Goal: Task Accomplishment & Management: Complete application form

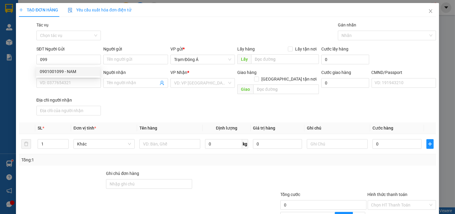
click at [72, 71] on div "0901001099 - NAM" at bounding box center [68, 71] width 57 height 7
type input "0901001099"
type input "NAM"
type input "0909864646"
type input "NHUNG"
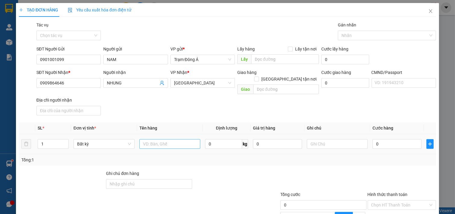
type input "0901001099"
click at [177, 139] on input "text" at bounding box center [169, 144] width 61 height 10
type input "1X TRẮNG 4KG NP"
click at [343, 139] on input "text" at bounding box center [337, 144] width 61 height 10
type input "HUONG"
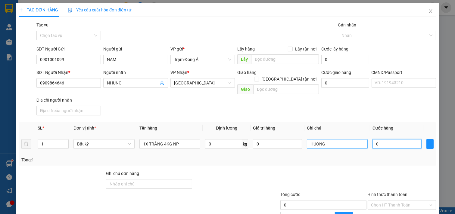
type input "2"
type input "20"
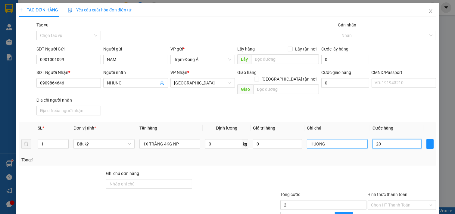
type input "20"
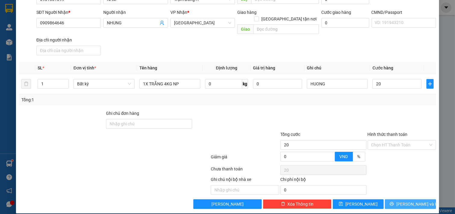
type input "20.000"
click at [408, 202] on button "[PERSON_NAME] và In" at bounding box center [410, 205] width 51 height 10
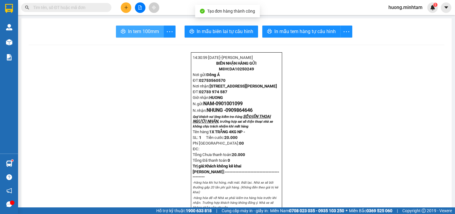
click at [130, 32] on span "In tem 100mm" at bounding box center [143, 32] width 31 height 8
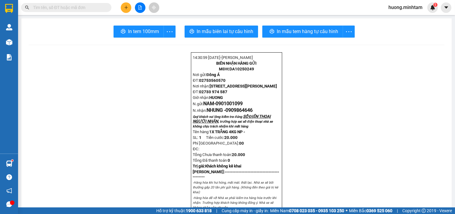
click at [147, 32] on div "In tem 100mm" at bounding box center [145, 32] width 62 height 12
click at [132, 34] on span "In tem 100mm" at bounding box center [143, 32] width 31 height 8
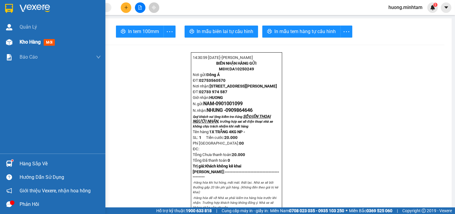
click at [27, 42] on span "Kho hàng" at bounding box center [30, 42] width 21 height 6
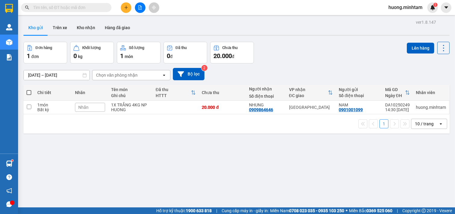
click at [130, 8] on button at bounding box center [126, 7] width 11 height 11
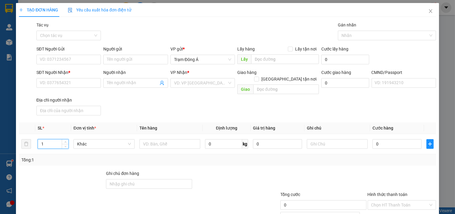
drag, startPoint x: 58, startPoint y: 136, endPoint x: 6, endPoint y: 135, distance: 51.2
click at [7, 136] on div "TẠO ĐƠN HÀNG Yêu cầu xuất hóa đơn điện tử Transit Pickup Surcharge Ids Transit …" at bounding box center [227, 107] width 455 height 214
type input "3"
click at [168, 139] on input "text" at bounding box center [169, 144] width 61 height 10
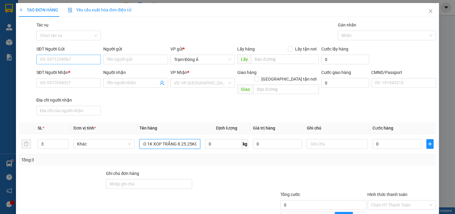
type input "2BAO 1K XOP TRẮNG 8.25.25KG"
click at [80, 56] on input "SĐT Người Gửi" at bounding box center [68, 60] width 65 height 10
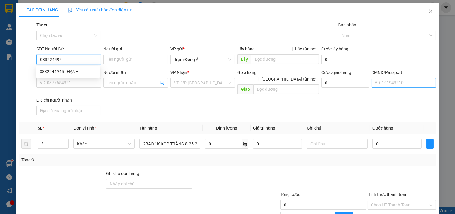
type input "0832244945"
click at [67, 69] on div "0832244945 - HẠNH" at bounding box center [68, 71] width 57 height 7
type input "HẠNH"
type input "0917701706"
type input "TÂM"
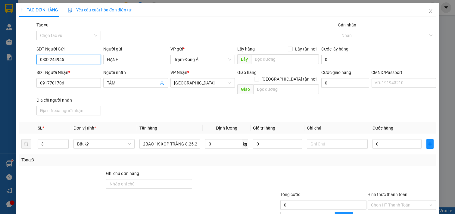
type input "0832244945"
click at [328, 139] on input "text" at bounding box center [337, 144] width 61 height 10
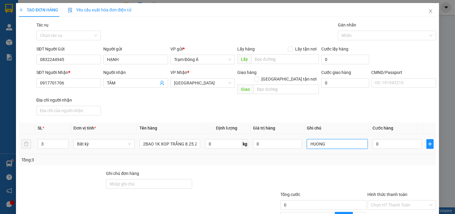
type input "HUONG"
type input "1"
type input "10"
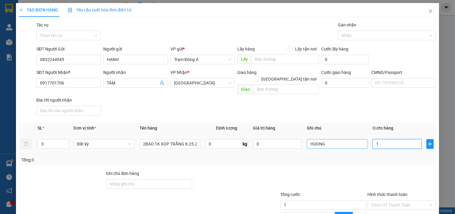
type input "10"
type input "105"
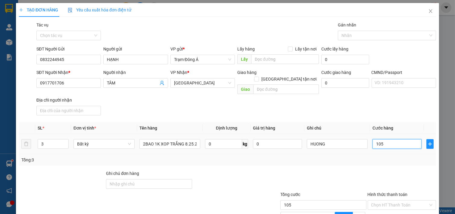
scroll to position [60, 0]
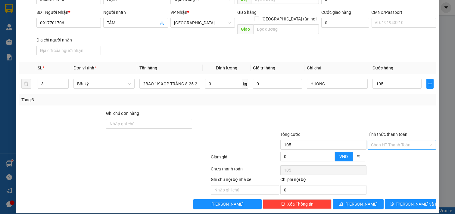
type input "105.000"
drag, startPoint x: 392, startPoint y: 140, endPoint x: 394, endPoint y: 151, distance: 10.6
click at [393, 141] on input "Hình thức thanh toán" at bounding box center [399, 145] width 57 height 9
click at [392, 151] on div "Tại văn phòng" at bounding box center [397, 150] width 61 height 7
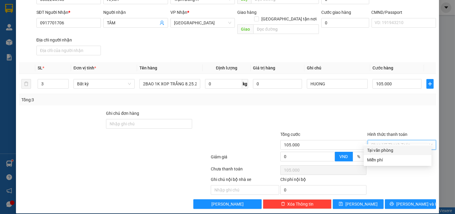
type input "0"
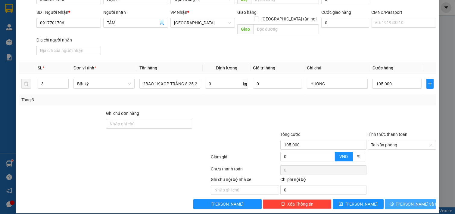
click at [408, 201] on span "[PERSON_NAME] và In" at bounding box center [417, 204] width 42 height 7
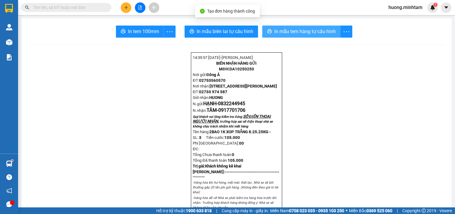
click at [299, 34] on span "In mẫu tem hàng tự cấu hình" at bounding box center [304, 32] width 61 height 8
click at [136, 32] on div "In tem 100mm" at bounding box center [146, 32] width 60 height 12
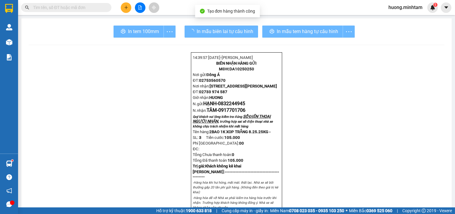
click at [136, 32] on div "In tem 100mm" at bounding box center [145, 32] width 62 height 12
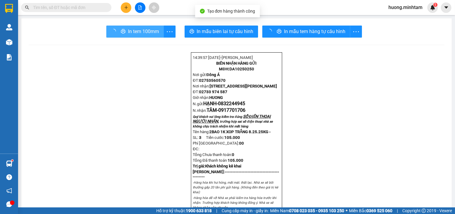
click at [136, 32] on span "In tem 100mm" at bounding box center [143, 32] width 31 height 8
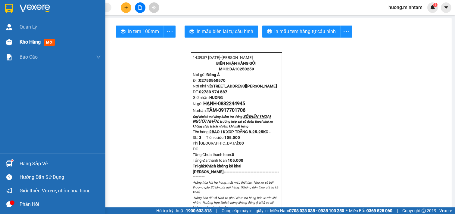
click at [32, 43] on span "Kho hàng" at bounding box center [30, 42] width 21 height 6
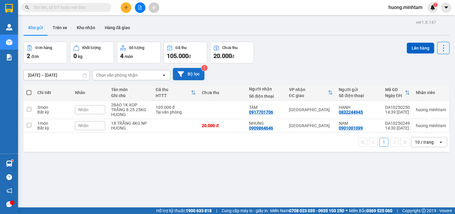
click at [193, 73] on button "Bộ lọc" at bounding box center [189, 74] width 32 height 12
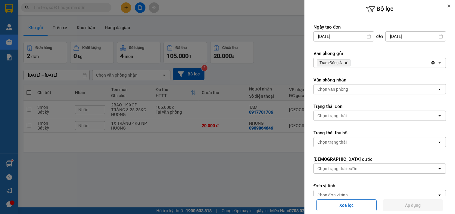
click at [368, 62] on div "Trạm Đông Á Delete" at bounding box center [372, 63] width 117 height 10
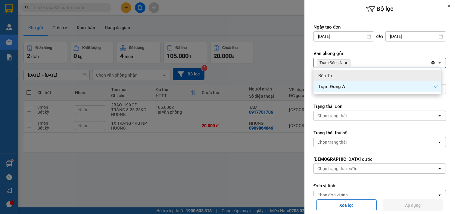
click at [350, 73] on div "Bến Tre" at bounding box center [377, 75] width 127 height 11
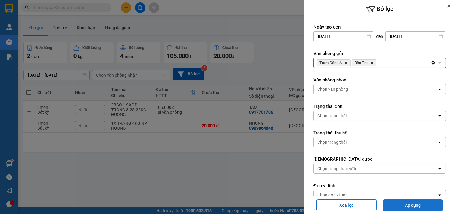
click at [408, 205] on button "Áp dụng" at bounding box center [413, 206] width 60 height 12
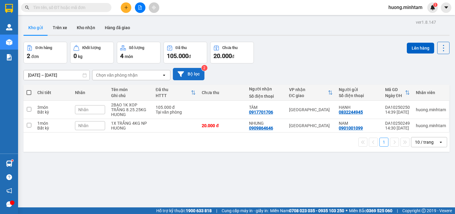
click at [193, 73] on button "Bộ lọc" at bounding box center [189, 74] width 32 height 12
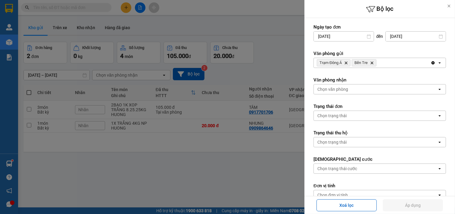
click at [374, 65] on span "Bến Tre Delete" at bounding box center [364, 62] width 25 height 7
click at [371, 62] on icon "Bến Tre, close by backspace" at bounding box center [372, 63] width 3 height 3
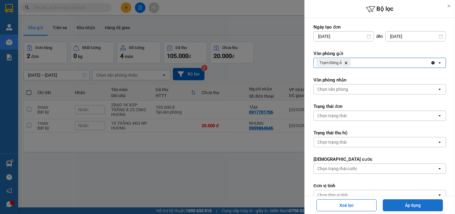
click at [412, 204] on button "Áp dụng" at bounding box center [413, 206] width 60 height 12
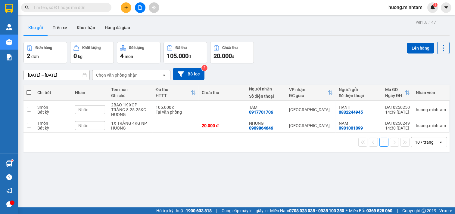
click at [32, 94] on th at bounding box center [28, 93] width 11 height 16
click at [28, 92] on span at bounding box center [29, 92] width 5 height 5
click at [29, 90] on input "checkbox" at bounding box center [29, 90] width 0 height 0
checkbox input "true"
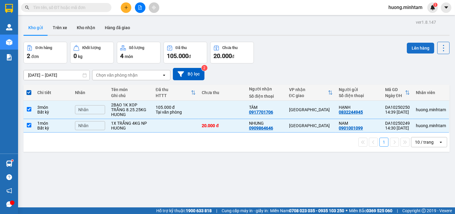
click at [419, 47] on button "Lên hàng" at bounding box center [420, 48] width 27 height 11
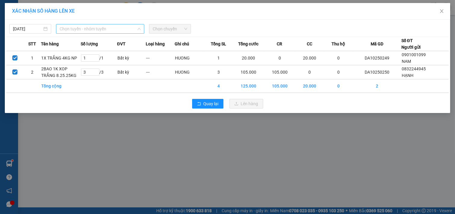
click at [117, 29] on span "Chọn tuyến - nhóm tuyến" at bounding box center [100, 28] width 81 height 9
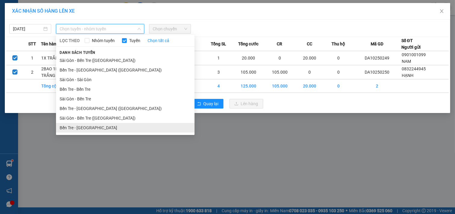
click at [78, 130] on li "Bến Tre - [GEOGRAPHIC_DATA]" at bounding box center [125, 128] width 139 height 10
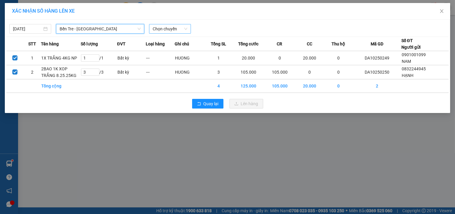
click at [178, 29] on span "Chọn chuyến" at bounding box center [170, 28] width 35 height 9
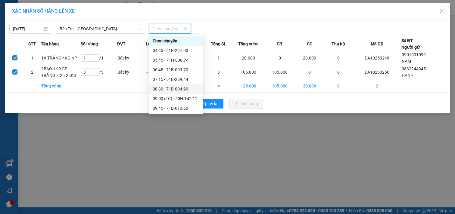
scroll to position [96, 0]
click at [178, 58] on div "14:45 - 71H-030.74" at bounding box center [176, 60] width 47 height 7
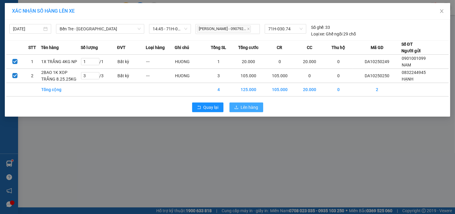
click at [252, 109] on span "Lên hàng" at bounding box center [249, 107] width 17 height 7
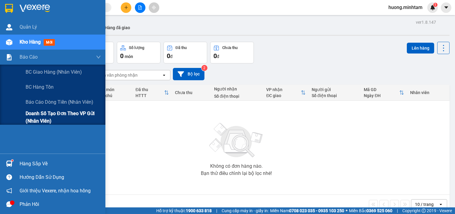
click at [41, 114] on span "Doanh số tạo đơn theo VP gửi (nhân viên)" at bounding box center [63, 117] width 75 height 15
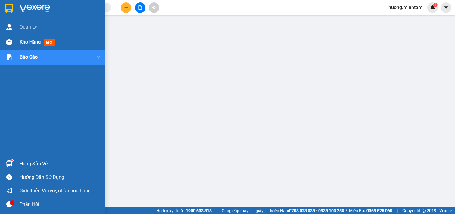
click at [37, 40] on span "Kho hàng" at bounding box center [30, 42] width 21 height 6
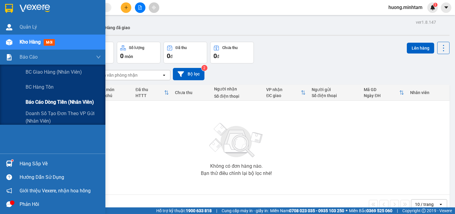
drag, startPoint x: 58, startPoint y: 113, endPoint x: 87, endPoint y: 108, distance: 29.7
click at [58, 113] on span "Doanh số tạo đơn theo VP gửi (nhân viên)" at bounding box center [63, 117] width 75 height 15
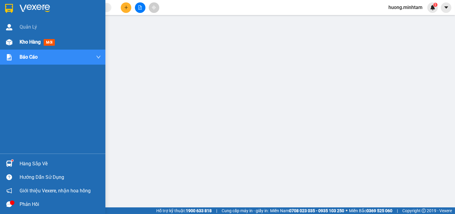
click at [32, 43] on span "Kho hàng" at bounding box center [30, 42] width 21 height 6
